Goal: Transaction & Acquisition: Download file/media

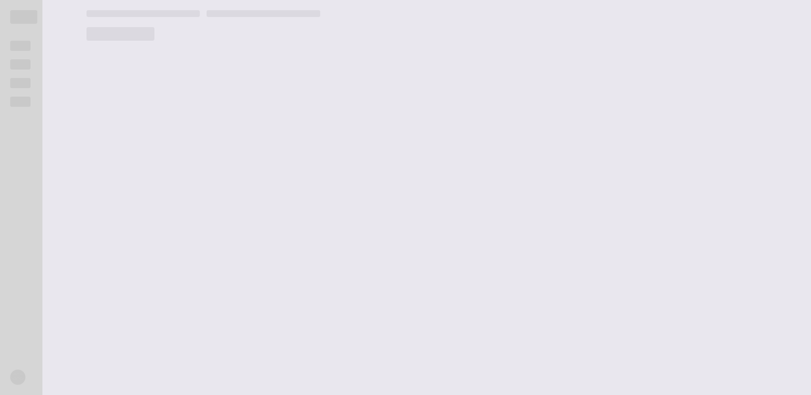
click at [538, 135] on main at bounding box center [443, 197] width 734 height 395
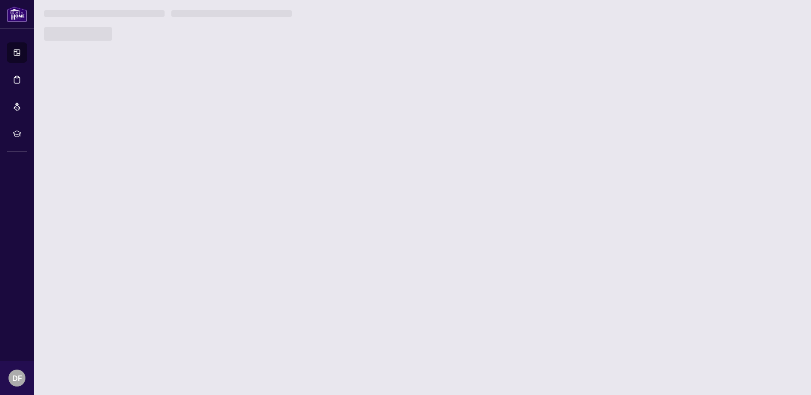
click at [538, 135] on main at bounding box center [422, 197] width 777 height 395
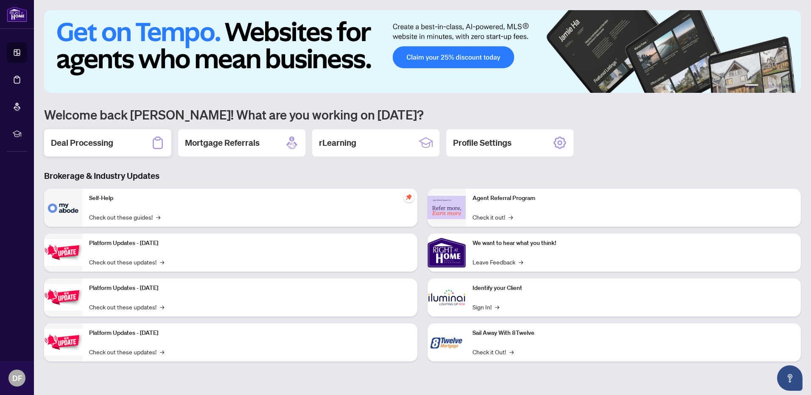
click at [108, 143] on h2 "Deal Processing" at bounding box center [82, 143] width 62 height 12
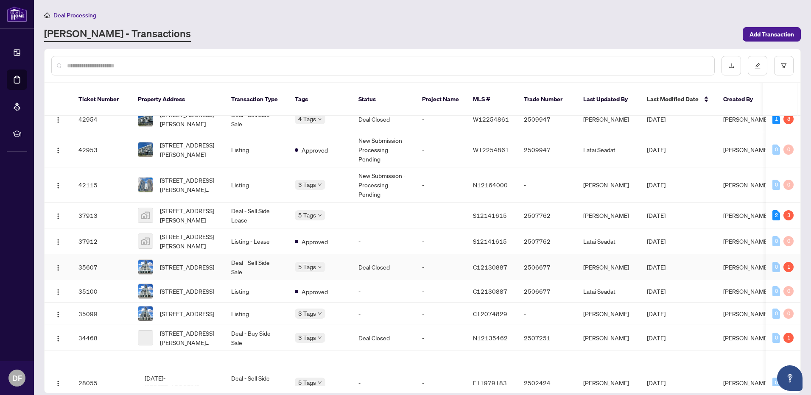
scroll to position [315, 0]
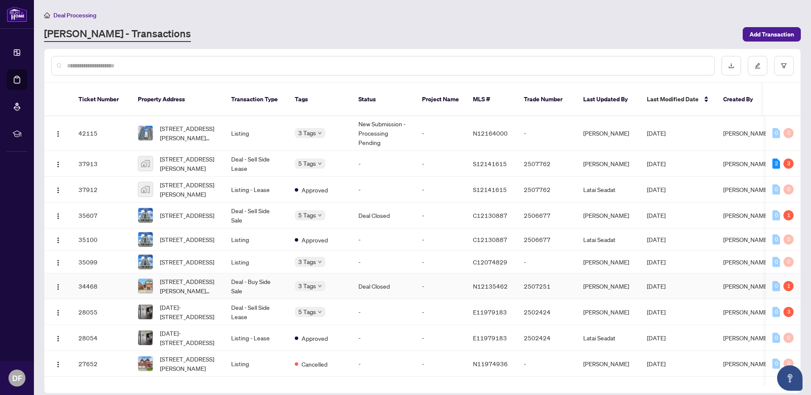
click at [382, 287] on td "Deal Closed" at bounding box center [383, 286] width 64 height 26
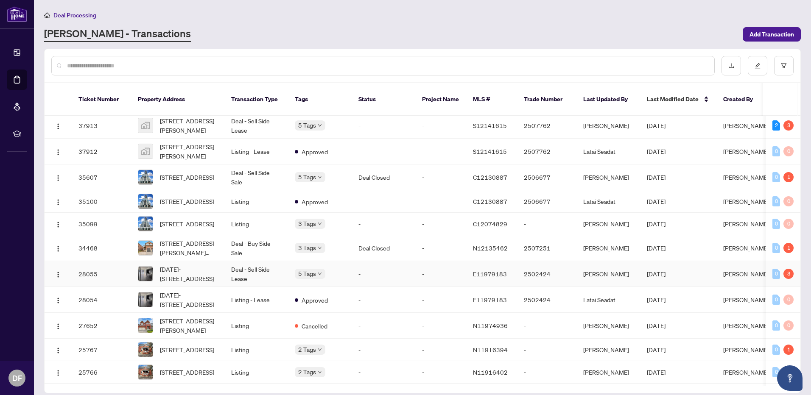
click at [344, 265] on td "5 Tags" at bounding box center [320, 274] width 64 height 26
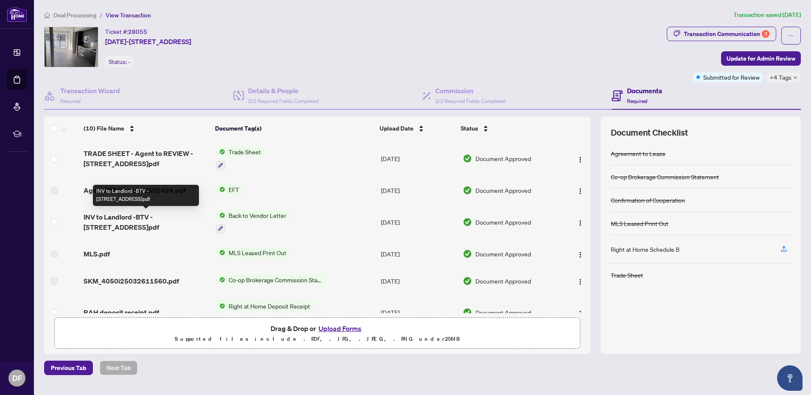
click at [126, 216] on span "INV to Landlord -BTV - [STREET_ADDRESS]pdf" at bounding box center [146, 222] width 125 height 20
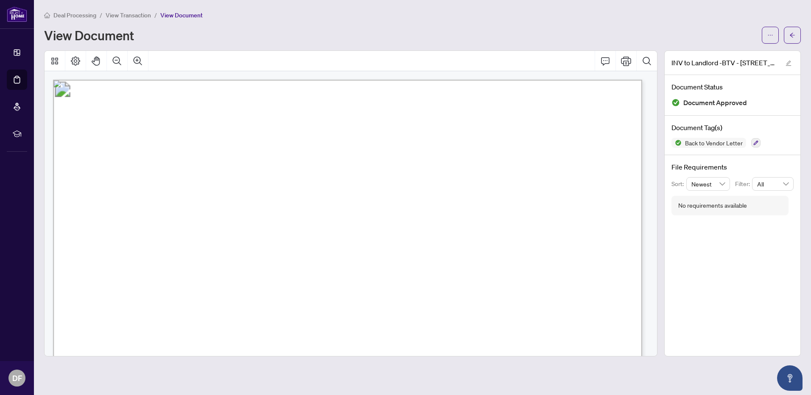
scroll to position [85, 0]
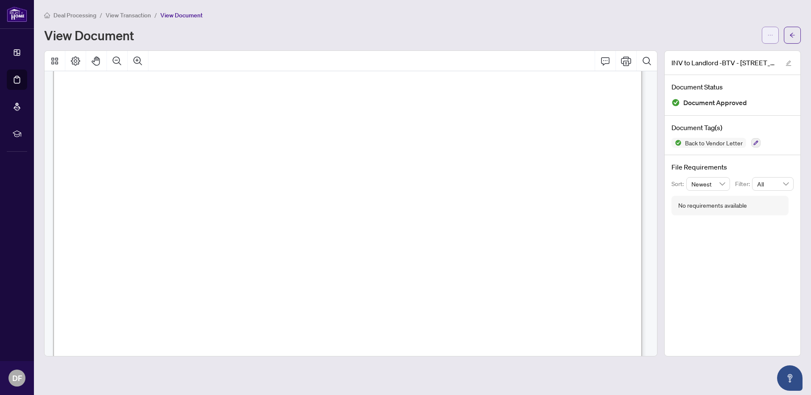
click at [764, 38] on button "button" at bounding box center [769, 35] width 17 height 17
click at [745, 56] on span "Download" at bounding box center [739, 53] width 64 height 9
